Goal: Transaction & Acquisition: Purchase product/service

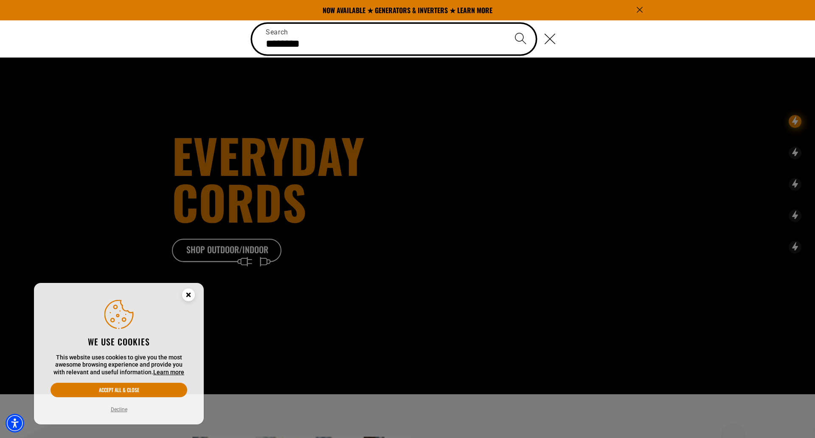
type input "********"
click at [505, 24] on button "Search" at bounding box center [520, 39] width 30 height 30
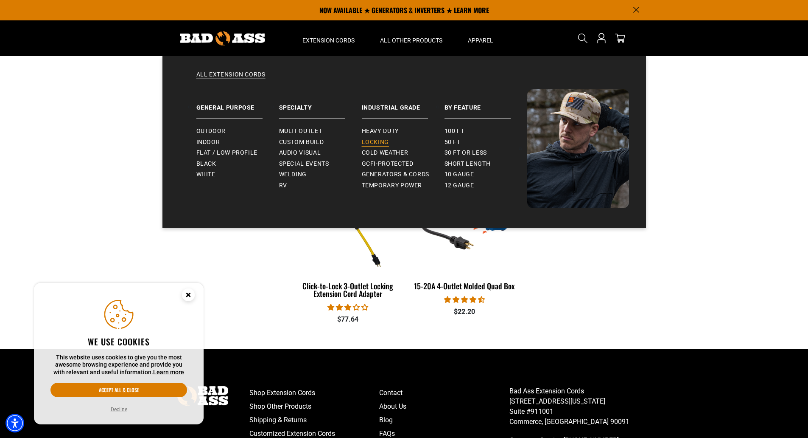
click at [373, 139] on span "Locking" at bounding box center [375, 142] width 27 height 8
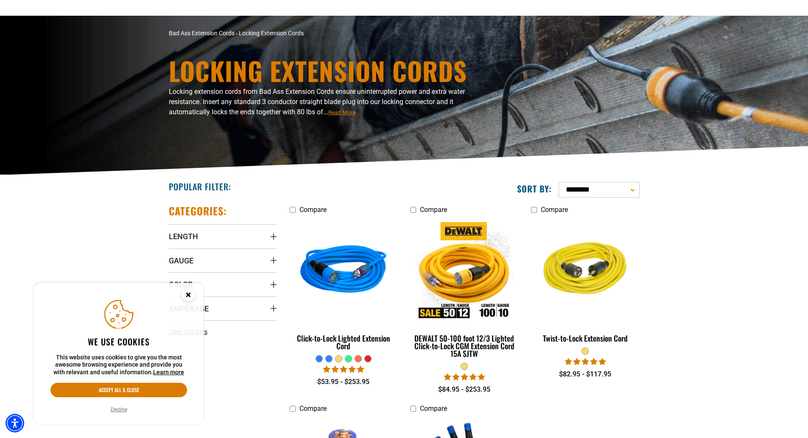
scroll to position [127, 0]
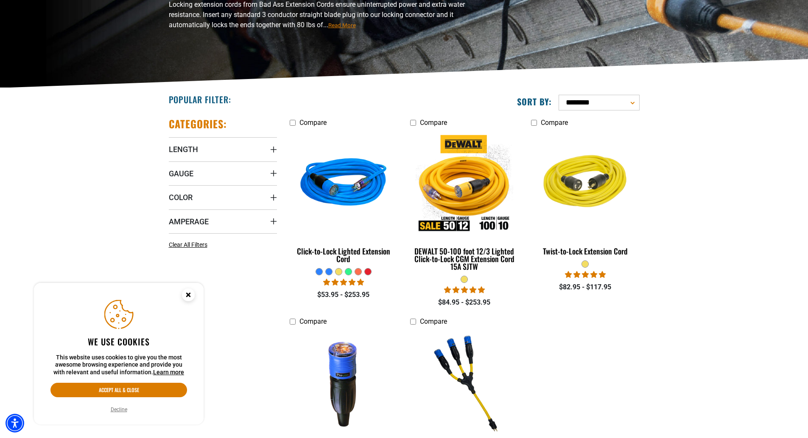
click at [345, 268] on div at bounding box center [348, 271] width 7 height 8
click at [351, 272] on div at bounding box center [348, 271] width 6 height 6
click at [356, 270] on div at bounding box center [358, 271] width 6 height 6
click at [359, 272] on div at bounding box center [358, 271] width 6 height 6
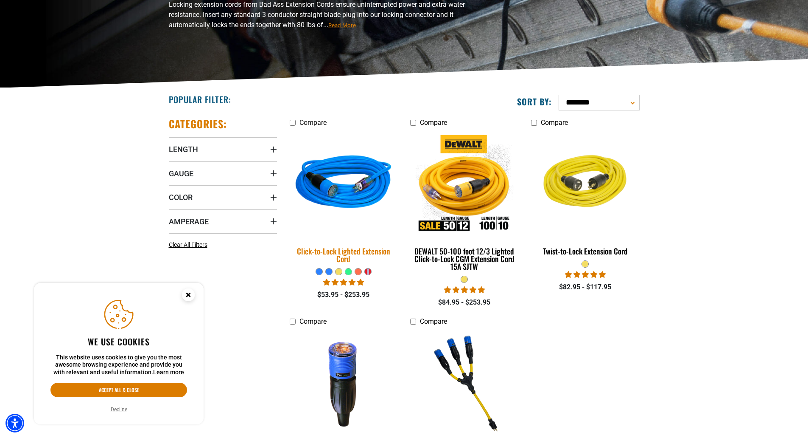
click at [335, 199] on img at bounding box center [343, 183] width 119 height 109
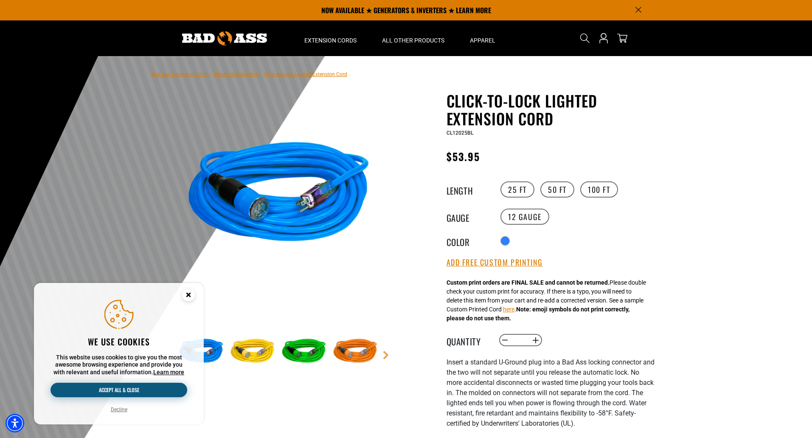
click at [155, 389] on button "Accept all & close" at bounding box center [118, 389] width 137 height 14
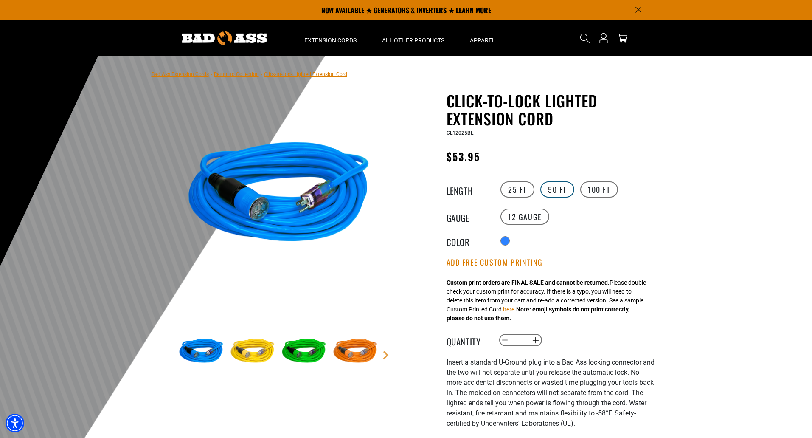
click at [550, 192] on label "50 FT" at bounding box center [557, 189] width 34 height 16
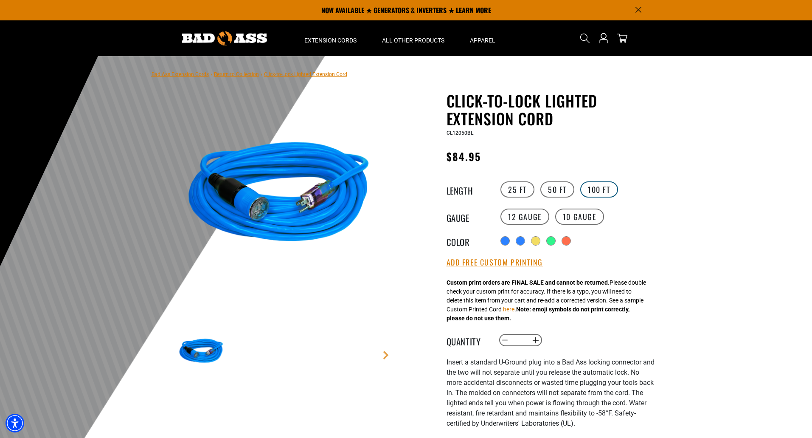
click at [598, 188] on label "100 FT" at bounding box center [599, 189] width 38 height 16
click at [572, 215] on label "10 Gauge products.product.variant_sold_out_or_unavailable" at bounding box center [579, 216] width 49 height 16
click at [518, 189] on label "25 FT" at bounding box center [517, 189] width 34 height 16
click at [558, 188] on label "50 FT" at bounding box center [557, 189] width 34 height 16
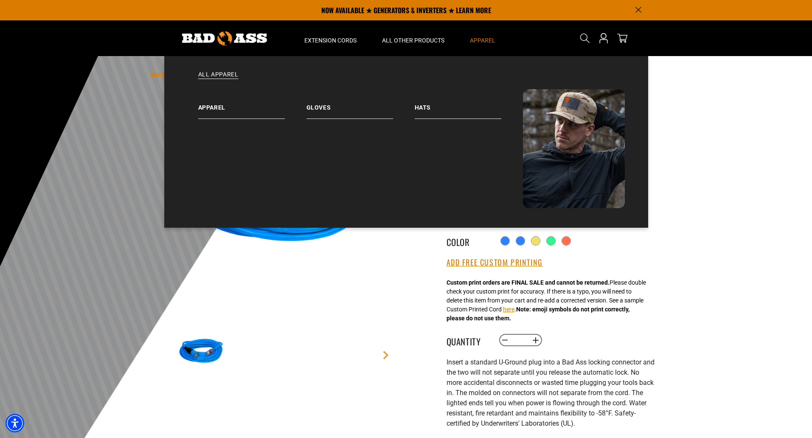
click at [485, 39] on span "Apparel" at bounding box center [482, 40] width 25 height 8
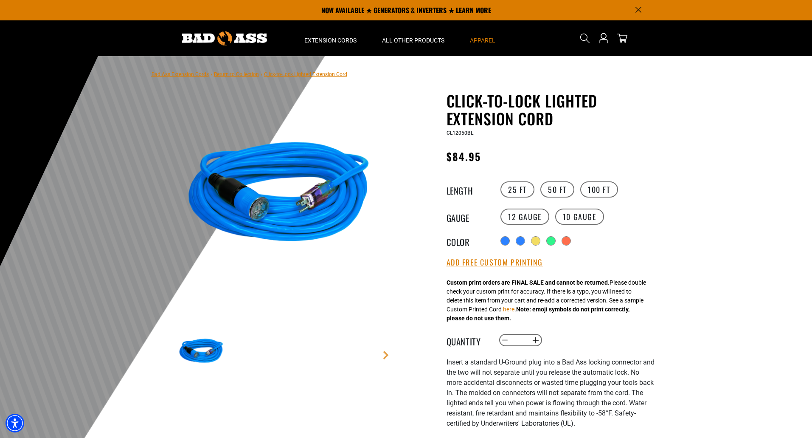
click at [485, 39] on span "Apparel" at bounding box center [482, 40] width 25 height 8
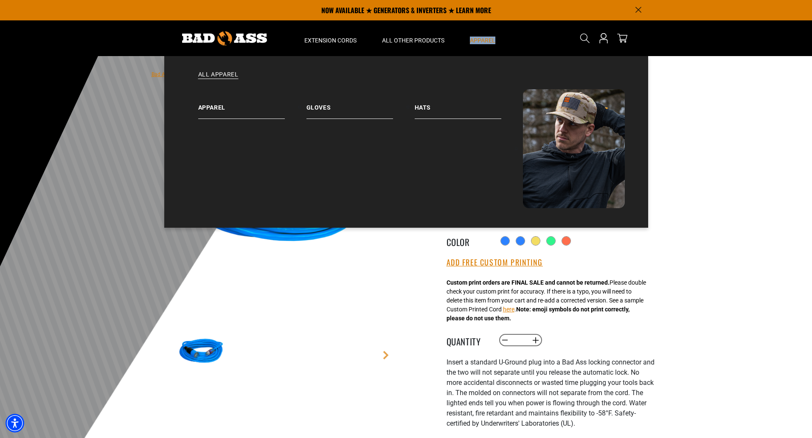
click at [485, 39] on span "Apparel" at bounding box center [482, 40] width 25 height 8
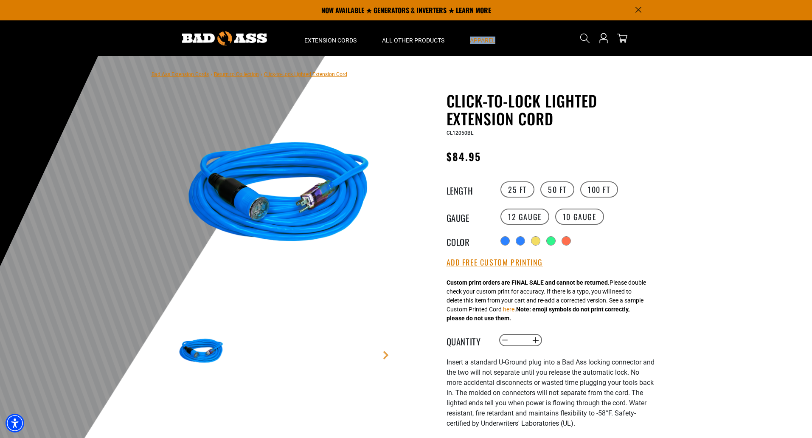
click at [485, 39] on span "Apparel" at bounding box center [482, 40] width 25 height 8
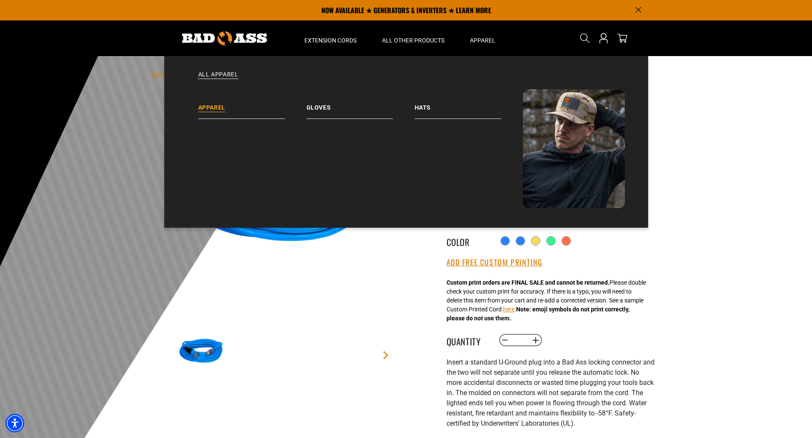
click at [216, 108] on link "Apparel" at bounding box center [252, 104] width 108 height 30
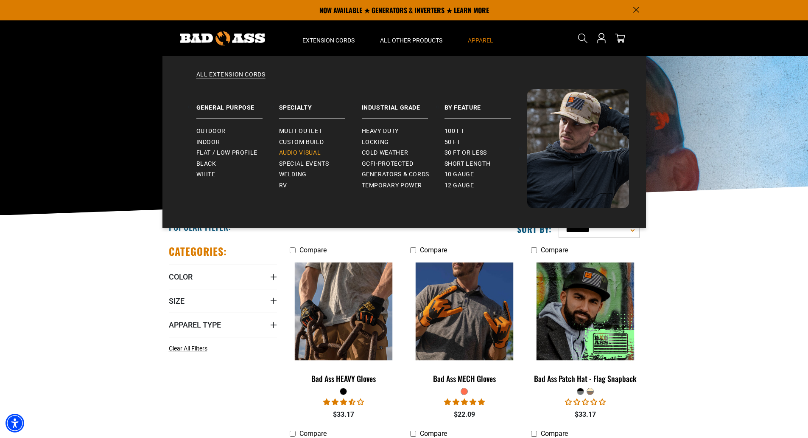
click at [293, 151] on span "Audio Visual" at bounding box center [300, 153] width 42 height 8
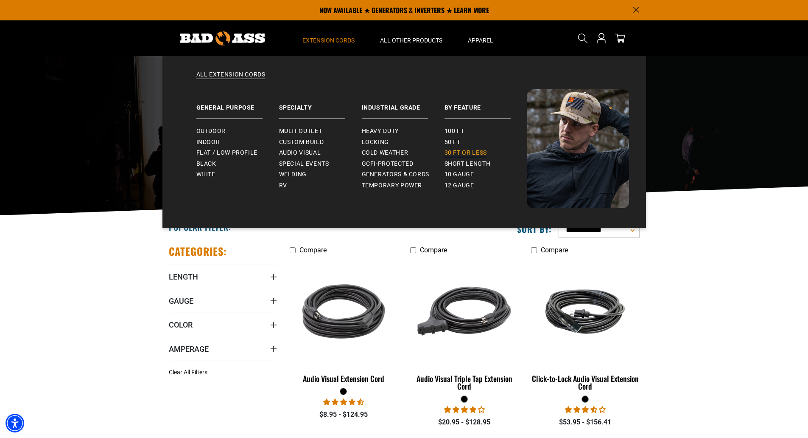
click at [476, 151] on span "30 ft or less" at bounding box center [466, 153] width 42 height 8
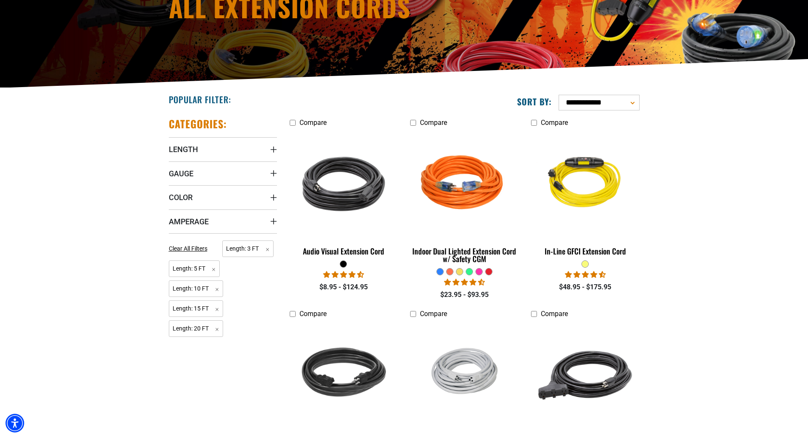
click at [470, 271] on div at bounding box center [469, 271] width 6 height 6
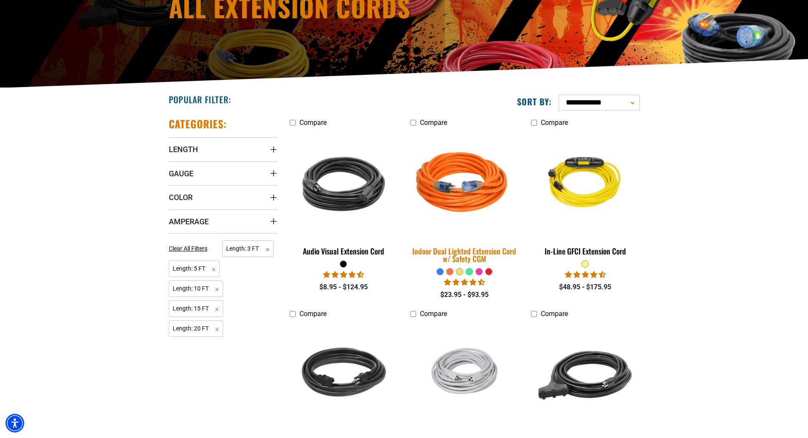
click at [460, 204] on img at bounding box center [464, 183] width 119 height 109
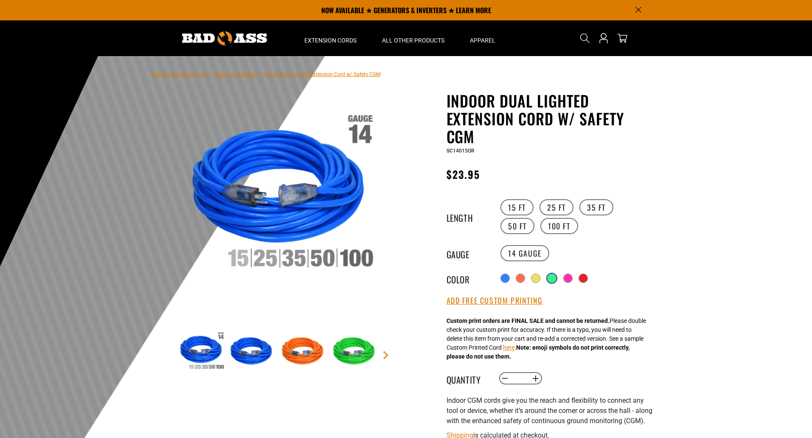
click at [553, 276] on div at bounding box center [551, 278] width 8 height 8
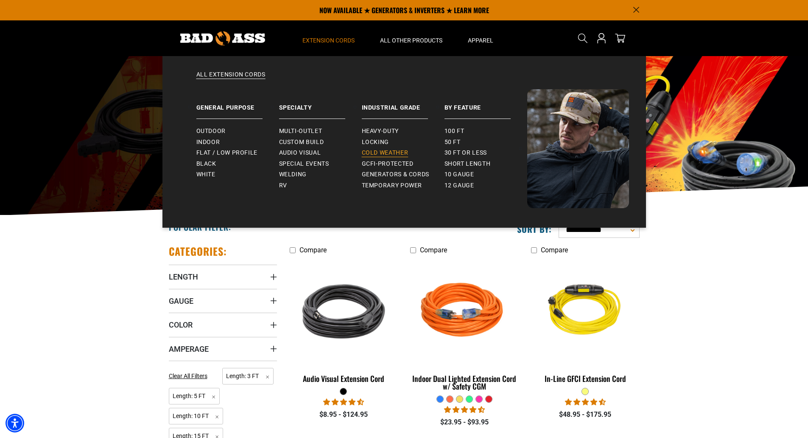
click at [378, 149] on link "Cold Weather" at bounding box center [403, 152] width 83 height 11
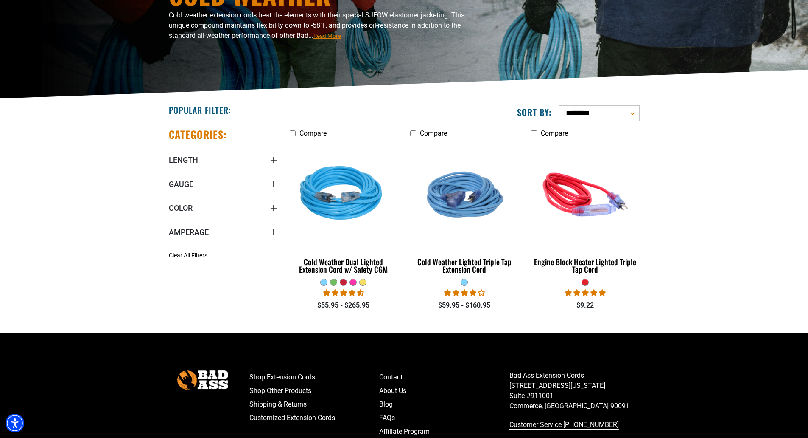
scroll to position [127, 0]
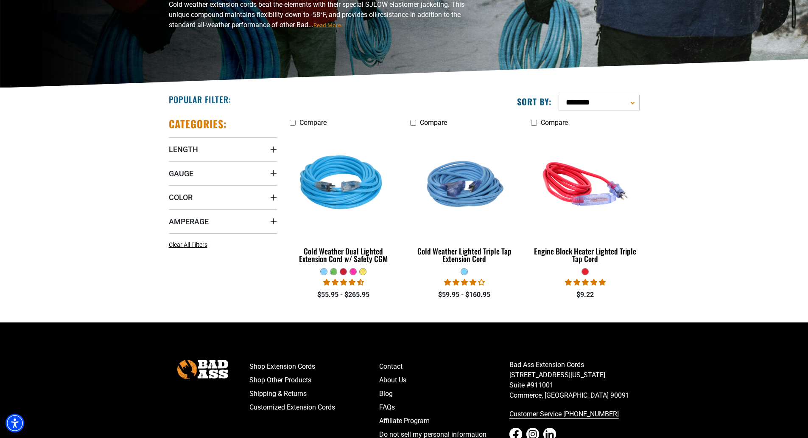
click at [342, 271] on div at bounding box center [343, 271] width 6 height 6
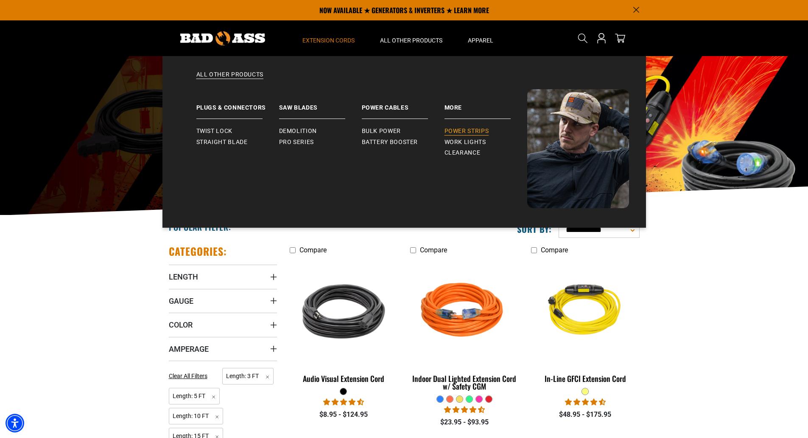
click at [456, 129] on span "Power Strips" at bounding box center [467, 131] width 45 height 8
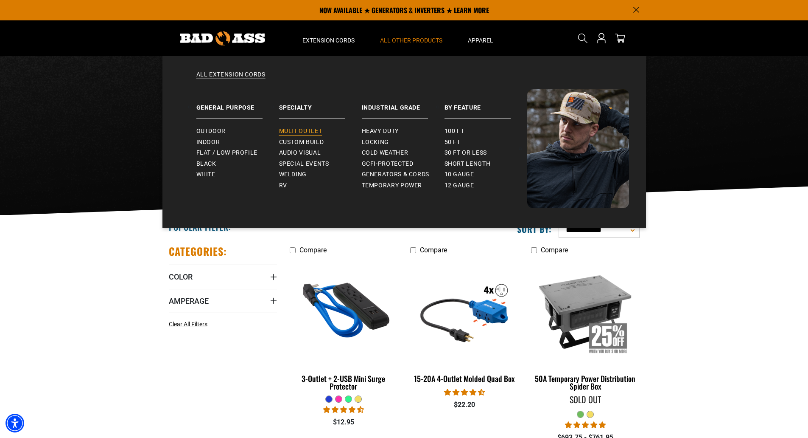
click at [309, 131] on span "Multi-Outlet" at bounding box center [300, 131] width 43 height 8
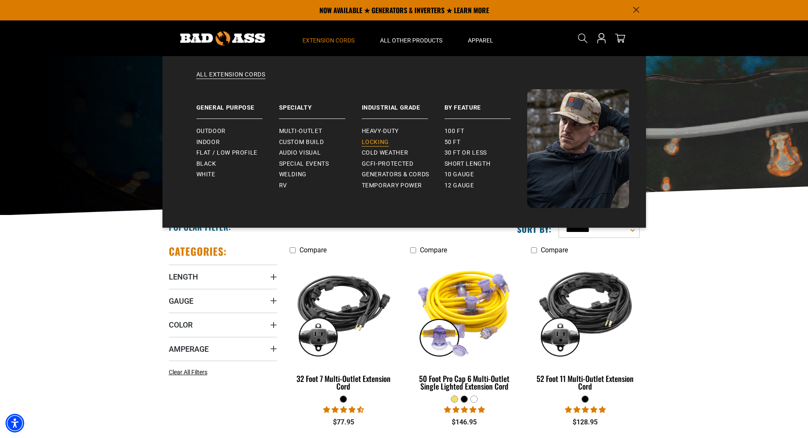
click at [370, 138] on span "Locking" at bounding box center [375, 142] width 27 height 8
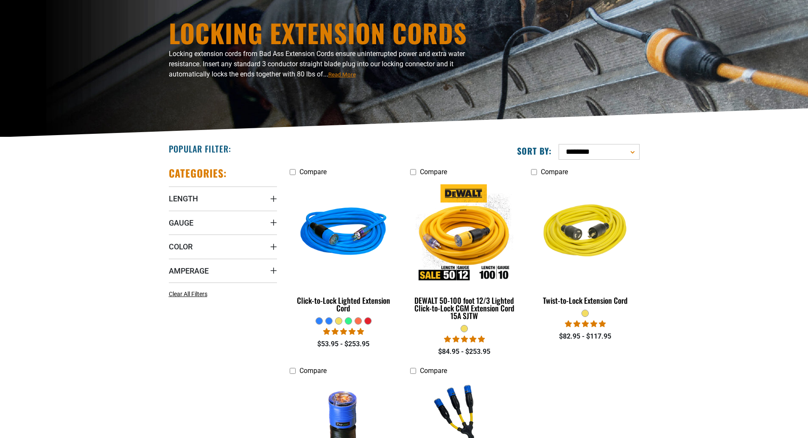
scroll to position [127, 0]
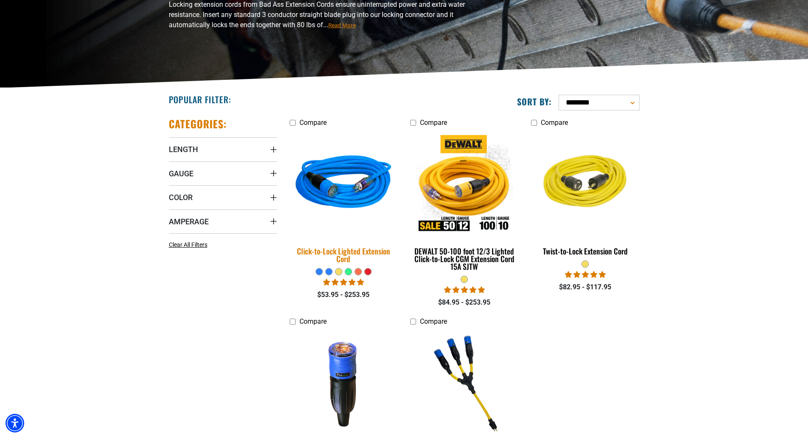
click at [334, 190] on img at bounding box center [343, 183] width 119 height 109
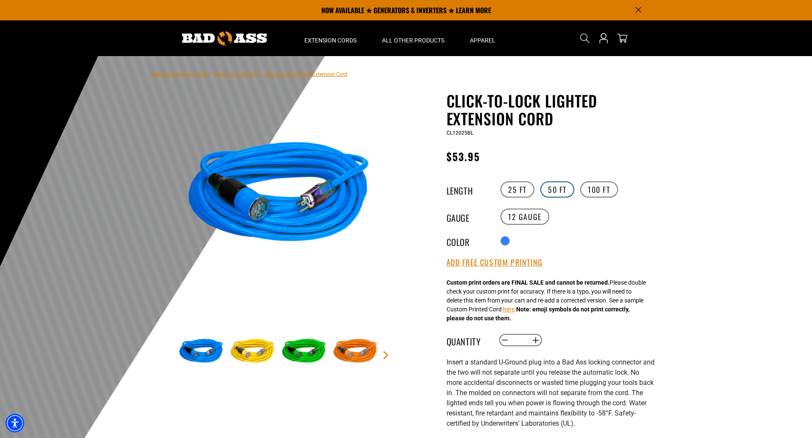
click at [561, 188] on label "50 FT" at bounding box center [557, 189] width 34 height 16
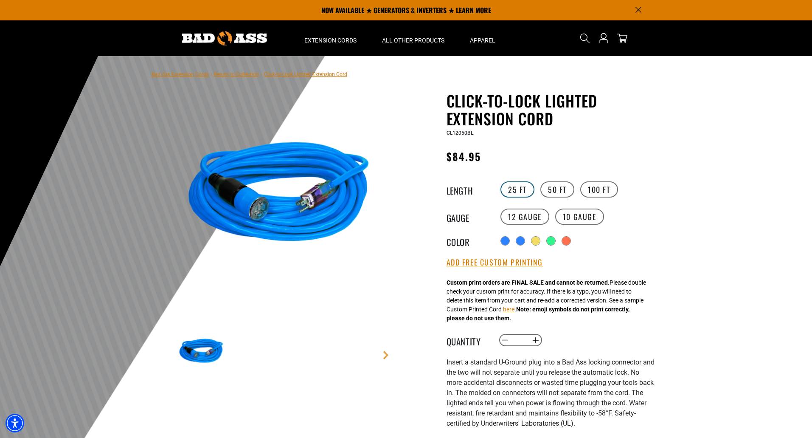
click at [510, 187] on label "25 FT" at bounding box center [517, 189] width 34 height 16
click at [486, 262] on button "Add Free Custom Printing" at bounding box center [494, 262] width 96 height 9
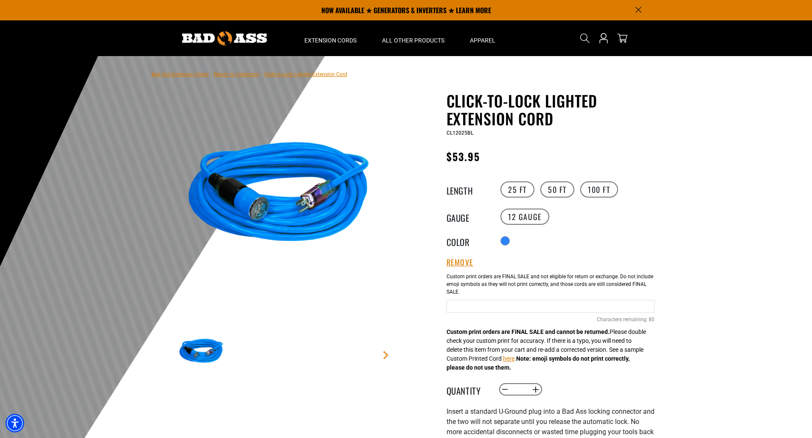
click at [487, 306] on input "Blue Cables" at bounding box center [550, 306] width 208 height 13
drag, startPoint x: 347, startPoint y: 205, endPoint x: 342, endPoint y: 205, distance: 5.1
click at [346, 205] on img at bounding box center [279, 195] width 205 height 205
